Goal: Check status: Check status

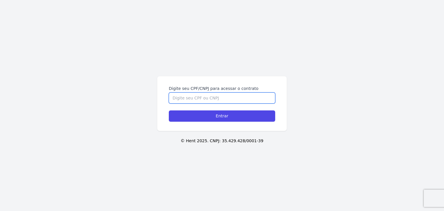
click at [251, 97] on input "Digite seu CPF/CNPJ para acessar o contrato" at bounding box center [222, 97] width 106 height 11
paste input "382.778.508-16"
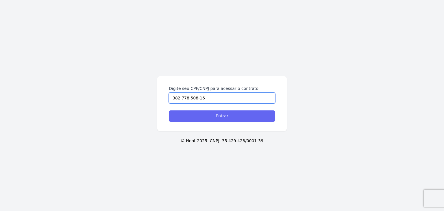
type input "382.778.508-16"
click at [242, 114] on input "Entrar" at bounding box center [222, 115] width 106 height 11
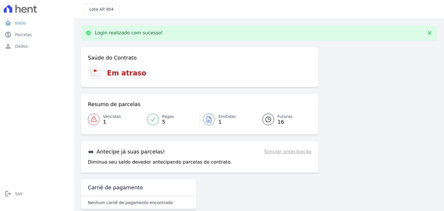
click at [212, 119] on div at bounding box center [209, 120] width 12 height 12
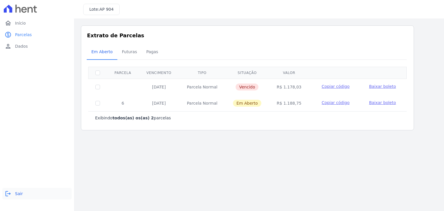
click at [21, 196] on span "Sair" at bounding box center [19, 194] width 8 height 6
click at [13, 193] on link "logout Sair" at bounding box center [36, 194] width 69 height 12
